Goal: Task Accomplishment & Management: Use online tool/utility

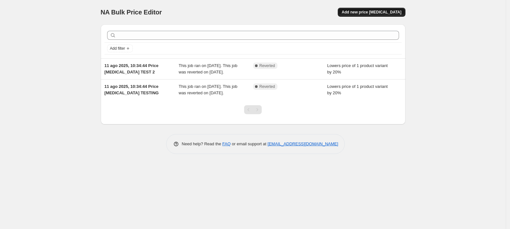
click at [373, 10] on span "Add new price [MEDICAL_DATA]" at bounding box center [372, 12] width 60 height 5
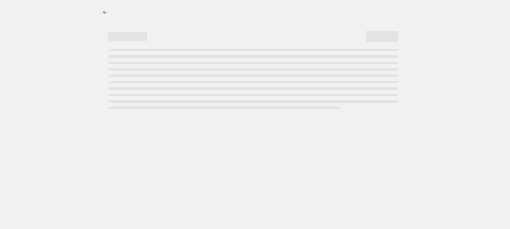
select select "percentage"
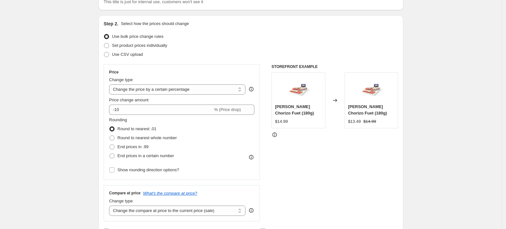
scroll to position [53, 0]
click at [150, 93] on select "Change the price to a certain amount Change the price by a certain amount Chang…" at bounding box center [177, 90] width 136 height 10
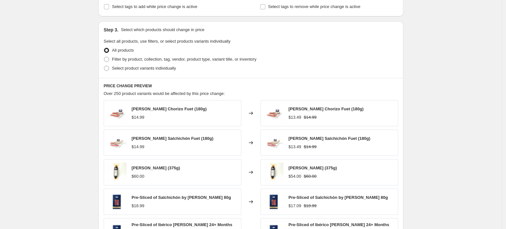
scroll to position [294, 0]
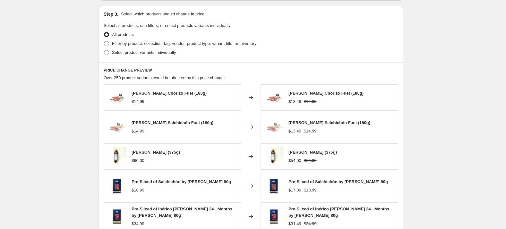
drag, startPoint x: 144, startPoint y: 27, endPoint x: 238, endPoint y: 29, distance: 93.7
click at [238, 29] on fieldset "Select all products, use filters, or select products variants individually All …" at bounding box center [251, 39] width 294 height 35
drag, startPoint x: 120, startPoint y: 81, endPoint x: 238, endPoint y: 79, distance: 118.1
click at [238, 79] on div "PRICE CHANGE PREVIEW Over 250 product variants would be affected by this price …" at bounding box center [250, 156] width 305 height 188
click at [263, 79] on div "Over 250 product variants would be affected by this price change:" at bounding box center [251, 78] width 294 height 6
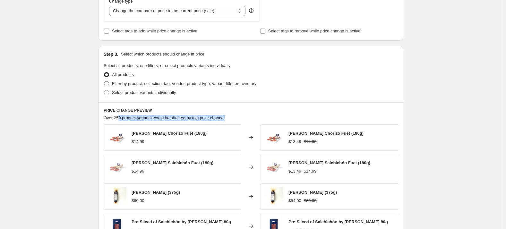
scroll to position [253, 0]
click at [109, 82] on span at bounding box center [106, 83] width 5 height 5
click at [104, 82] on input "Filter by product, collection, tag, vendor, product type, variant title, or inv…" at bounding box center [104, 81] width 0 height 0
radio input "true"
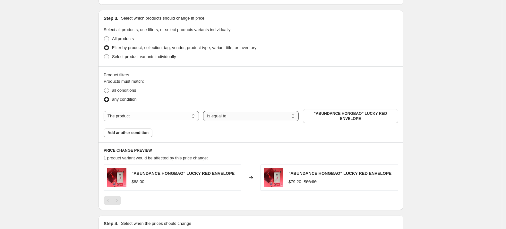
scroll to position [294, 0]
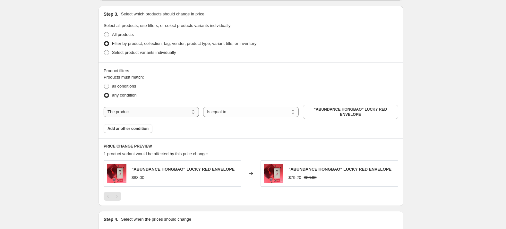
click at [183, 112] on select "The product The product's collection The product's tag The product's vendor The…" at bounding box center [151, 112] width 95 height 10
select select "collection"
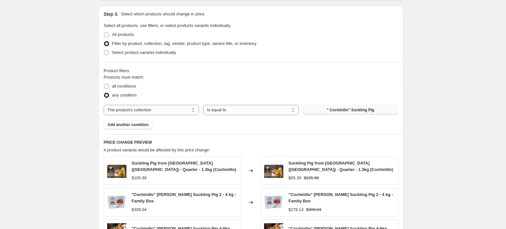
click at [330, 112] on span "" Cochinillo" Suckling Pig" at bounding box center [350, 109] width 47 height 5
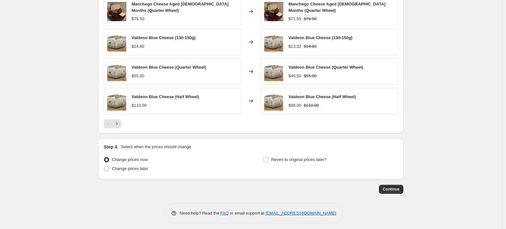
scroll to position [484, 0]
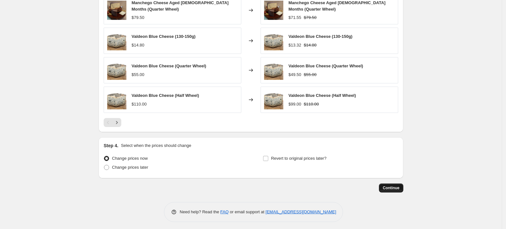
click at [394, 187] on span "Continue" at bounding box center [391, 187] width 17 height 5
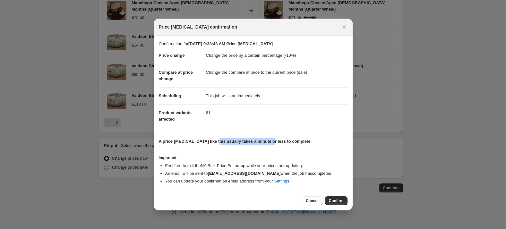
drag, startPoint x: 234, startPoint y: 143, endPoint x: 265, endPoint y: 144, distance: 31.1
click at [265, 144] on b "A price [MEDICAL_DATA] like this usually takes a minute or less to complete." at bounding box center [235, 141] width 153 height 5
click at [329, 144] on p "A price [MEDICAL_DATA] like this usually takes a minute or less to complete." at bounding box center [253, 141] width 189 height 6
click at [310, 201] on span "Cancel" at bounding box center [312, 200] width 13 height 5
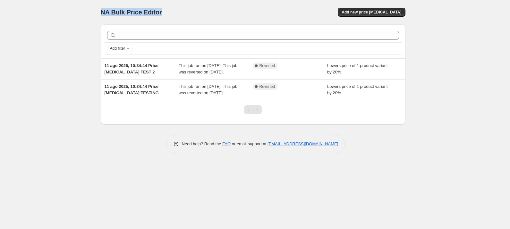
drag, startPoint x: 102, startPoint y: 13, endPoint x: 173, endPoint y: 16, distance: 71.3
click at [173, 16] on div "NA Bulk Price Editor" at bounding box center [174, 12] width 147 height 9
copy span "NA Bulk Price Editor"
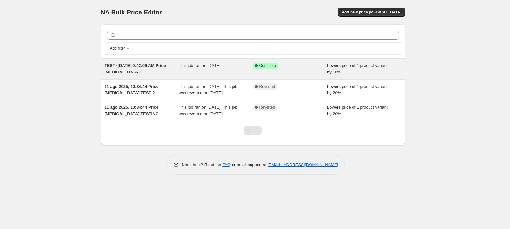
click at [196, 69] on div "This job ran on [DATE]." at bounding box center [216, 69] width 74 height 13
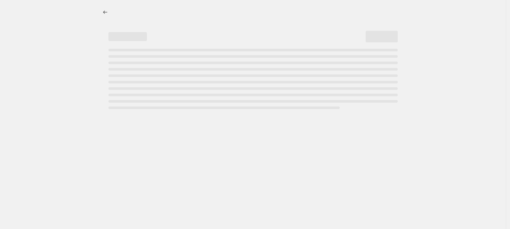
select select "percentage"
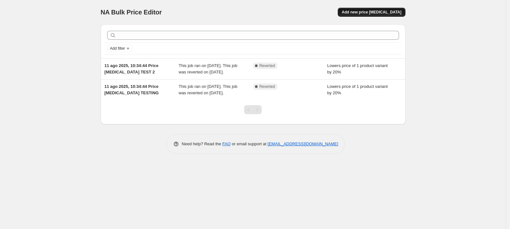
click at [377, 7] on div "NA Bulk Price Editor. This page is ready NA Bulk Price Editor Add new price cha…" at bounding box center [253, 12] width 305 height 24
click at [360, 15] on button "Add new price [MEDICAL_DATA]" at bounding box center [371, 12] width 67 height 9
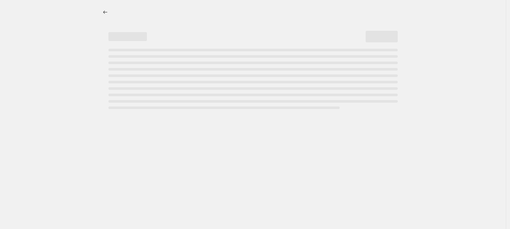
select select "percentage"
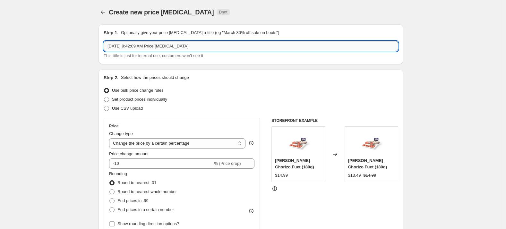
click at [200, 47] on input "Aug 11, 2025, 9:42:09 AM Price change job" at bounding box center [251, 46] width 294 height 10
click at [109, 48] on input "Aug 11, 2025, 9:42:09 AM Price change job" at bounding box center [251, 46] width 294 height 10
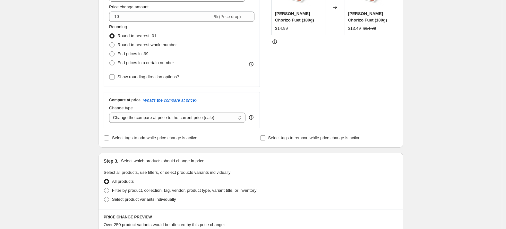
scroll to position [160, 0]
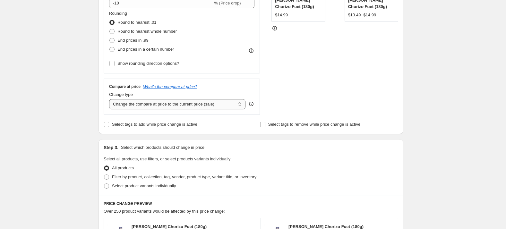
type input "TEST -[DATE] 9:42:09 AM Price [MEDICAL_DATA]"
click at [140, 107] on select "Change the compare at price to the current price (sale) Change the compare at p…" at bounding box center [177, 104] width 136 height 10
click at [336, 160] on fieldset "Select all products, use filters, or select products variants individually All …" at bounding box center [251, 173] width 294 height 35
click at [173, 87] on icon "What's the compare at price?" at bounding box center [170, 86] width 54 height 5
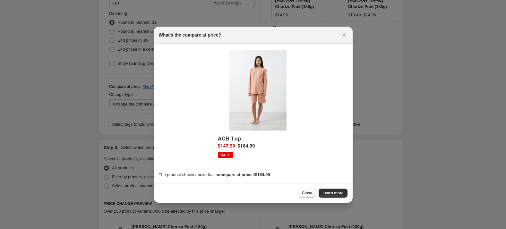
click at [306, 194] on span "Close" at bounding box center [307, 193] width 11 height 5
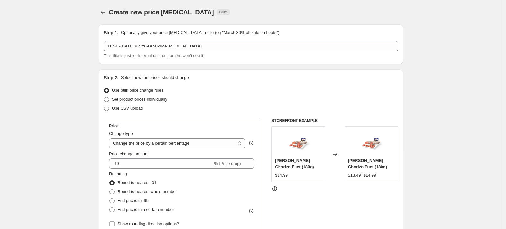
scroll to position [160, 0]
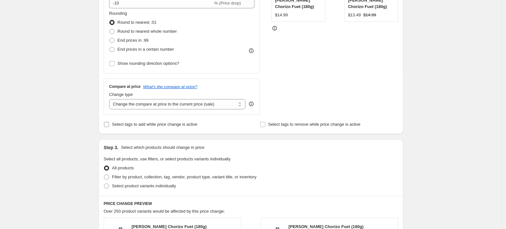
click at [108, 126] on input "Select tags to add while price change is active" at bounding box center [106, 124] width 5 height 5
checkbox input "true"
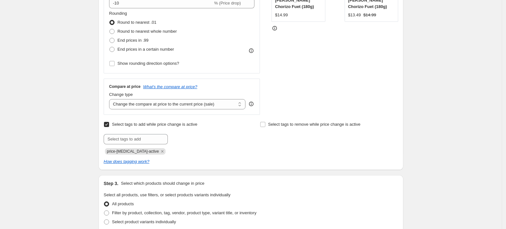
click at [131, 152] on span "price-[MEDICAL_DATA]-active" at bounding box center [133, 151] width 52 height 4
click at [130, 163] on icon "How does tagging work?" at bounding box center [127, 161] width 46 height 5
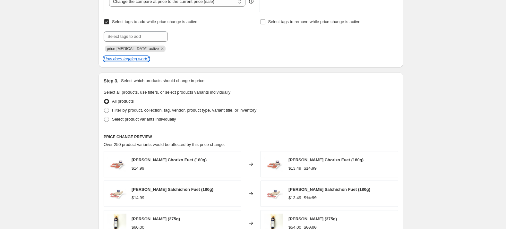
scroll to position [321, 0]
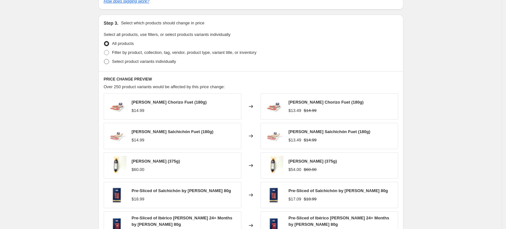
click at [111, 64] on label "Select product variants individually" at bounding box center [140, 61] width 72 height 9
click at [104, 59] on input "Select product variants individually" at bounding box center [104, 59] width 0 height 0
radio input "true"
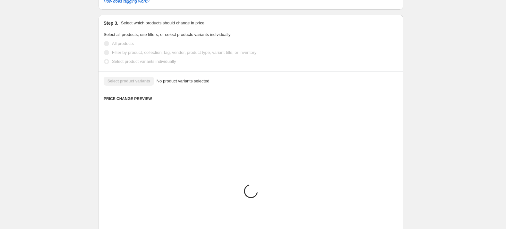
scroll to position [306, 0]
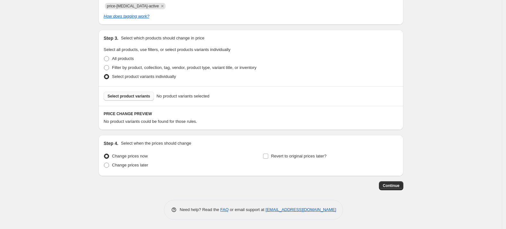
click at [146, 99] on button "Select product variants" at bounding box center [129, 96] width 50 height 9
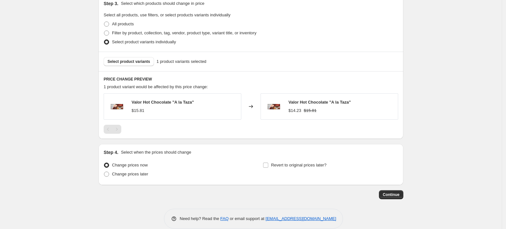
scroll to position [349, 0]
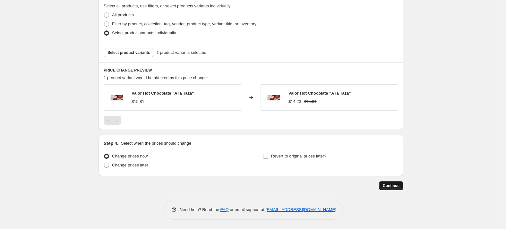
click at [400, 188] on button "Continue" at bounding box center [391, 185] width 24 height 9
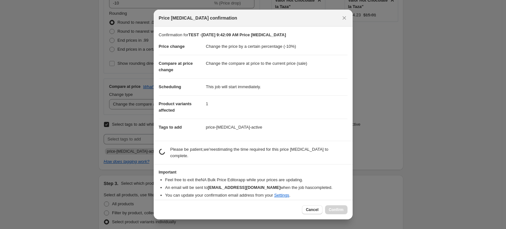
scroll to position [0, 0]
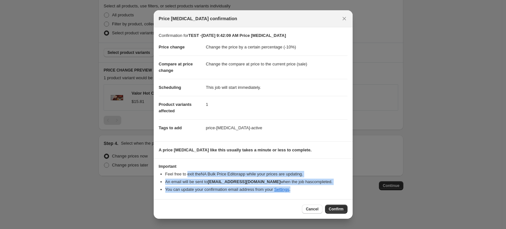
drag, startPoint x: 191, startPoint y: 173, endPoint x: 339, endPoint y: 189, distance: 148.7
click at [339, 189] on ul "Feel free to exit the NA Bulk Price Editor app while your prices are updating. …" at bounding box center [253, 182] width 189 height 22
click at [337, 210] on span "Confirm" at bounding box center [336, 209] width 15 height 5
type input "TEST -[DATE] 9:42:09 AM Price [MEDICAL_DATA]"
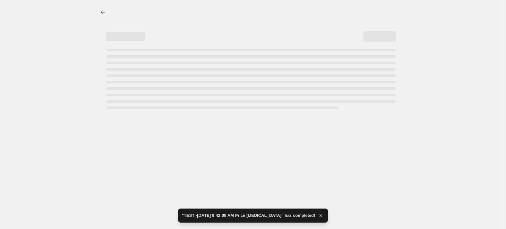
select select "percentage"
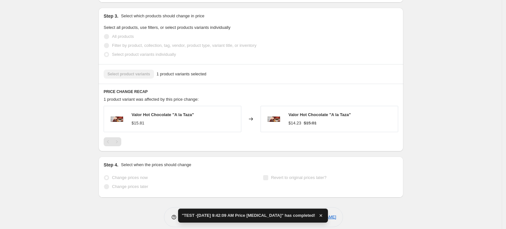
scroll to position [396, 0]
